Goal: Task Accomplishment & Management: Manage account settings

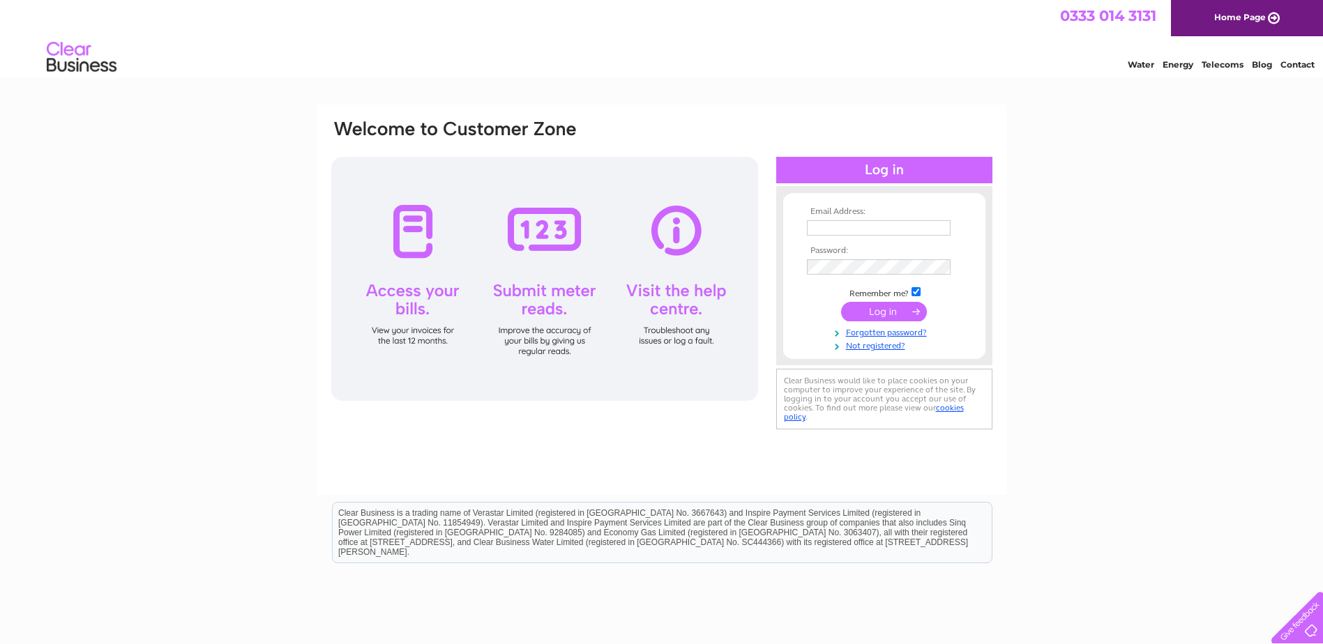
type input "sailorsreturn@gmail.com"
click at [881, 306] on input "submit" at bounding box center [884, 312] width 86 height 20
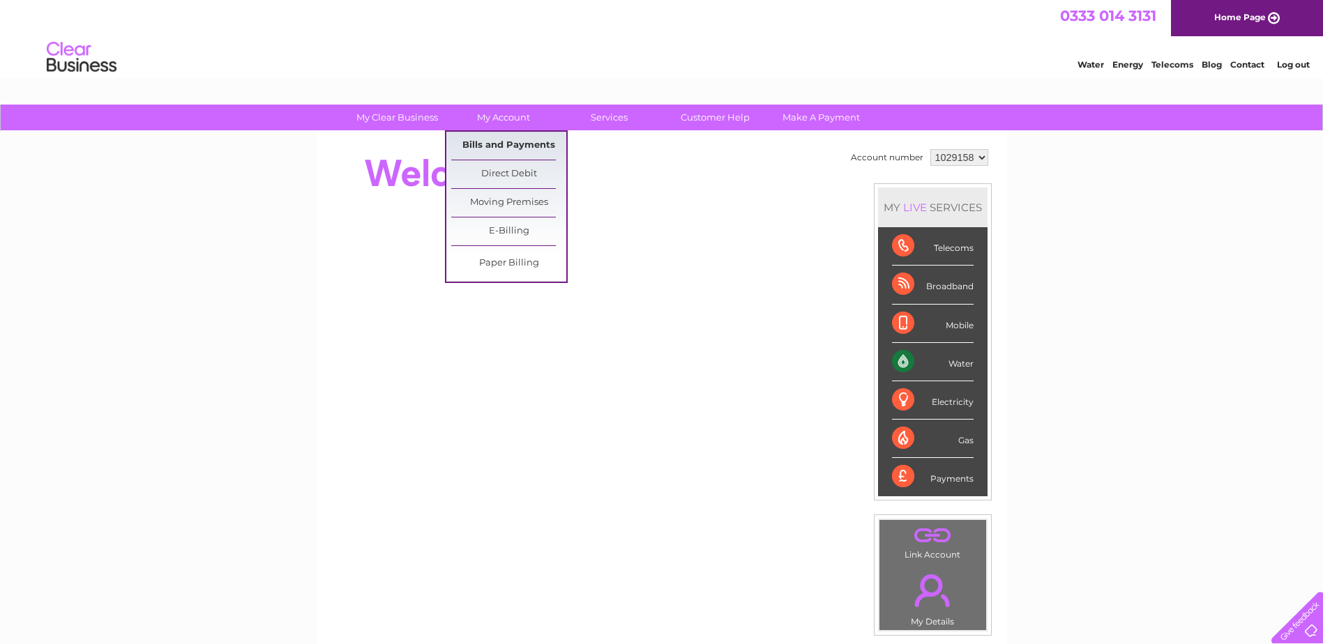
click at [495, 139] on link "Bills and Payments" at bounding box center [508, 146] width 115 height 28
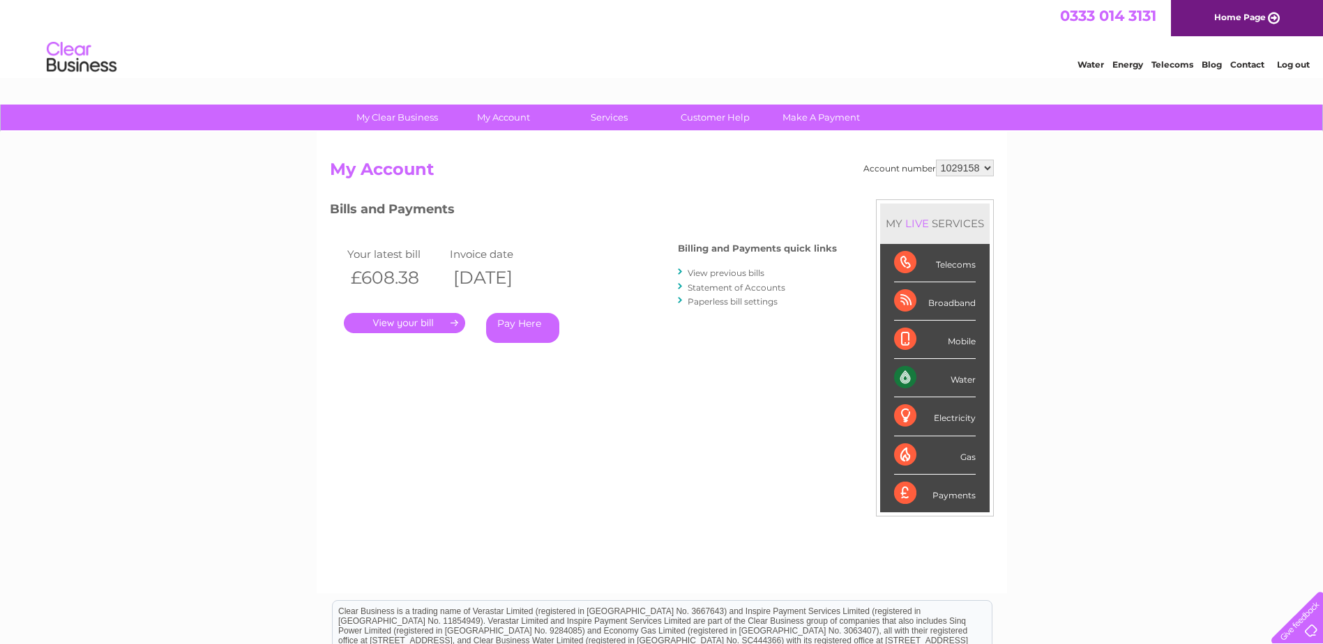
click at [989, 163] on select "1029158 2037476" at bounding box center [965, 168] width 58 height 17
select select "2037476"
click at [936, 160] on select "1029158 2037476" at bounding box center [965, 168] width 58 height 17
click at [387, 327] on link "." at bounding box center [404, 323] width 121 height 20
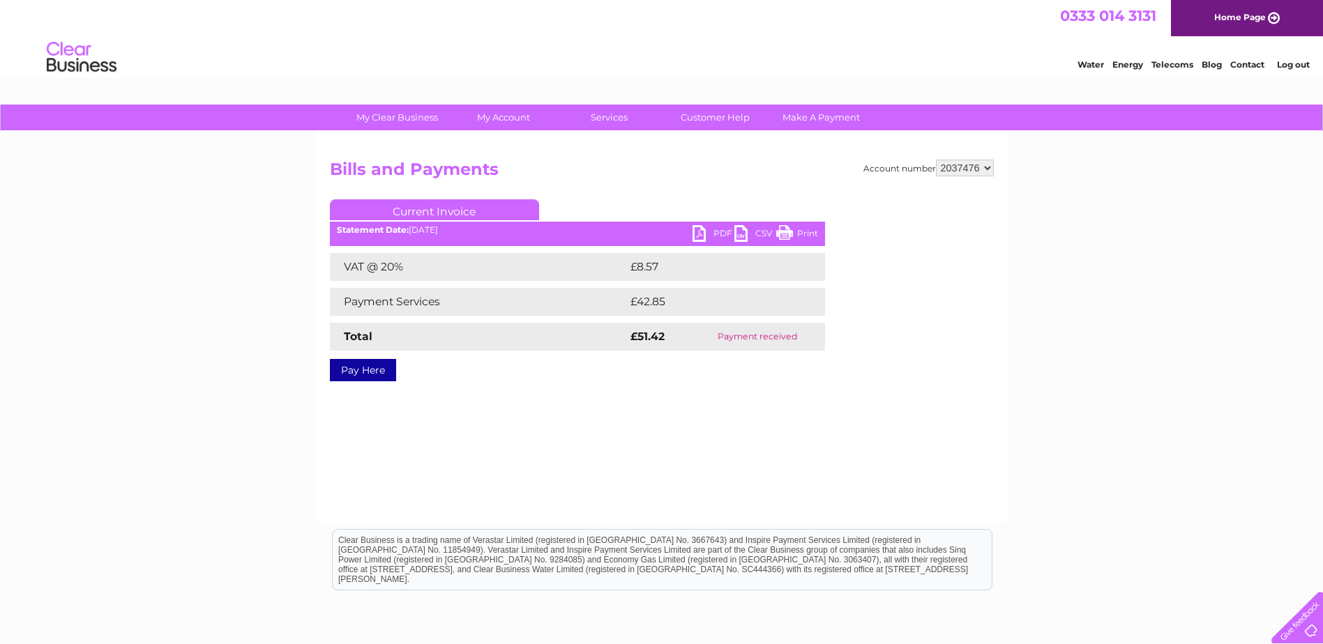
click at [1111, 203] on div "My Clear Business Login Details My Details My Preferences Link Account My Accou…" at bounding box center [661, 433] width 1323 height 656
